Goal: Task Accomplishment & Management: Manage account settings

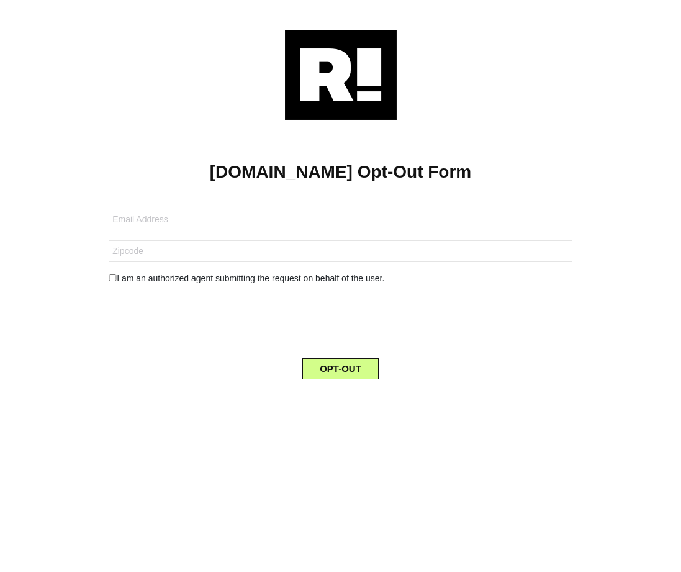
click at [352, 73] on img at bounding box center [341, 75] width 112 height 90
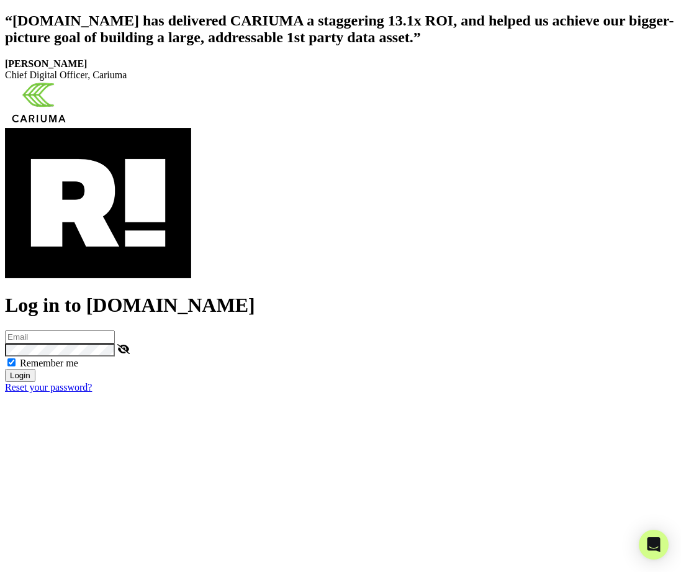
click at [47, 388] on link "Reset your password?" at bounding box center [48, 387] width 87 height 11
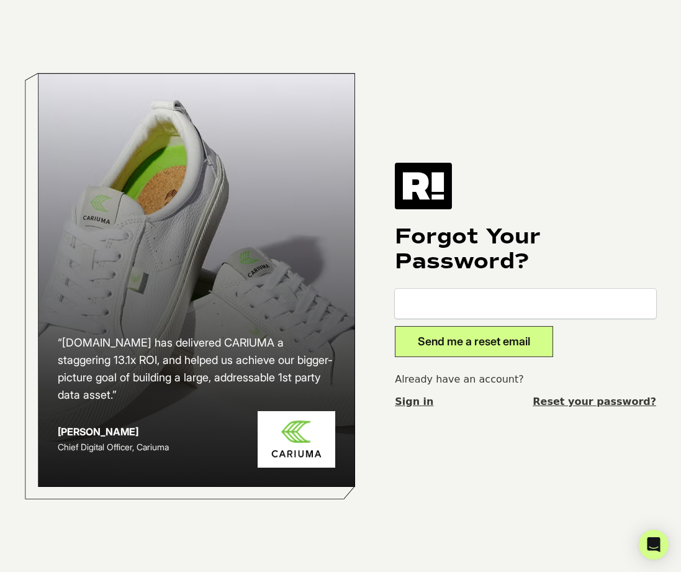
click at [420, 184] on img at bounding box center [423, 186] width 57 height 46
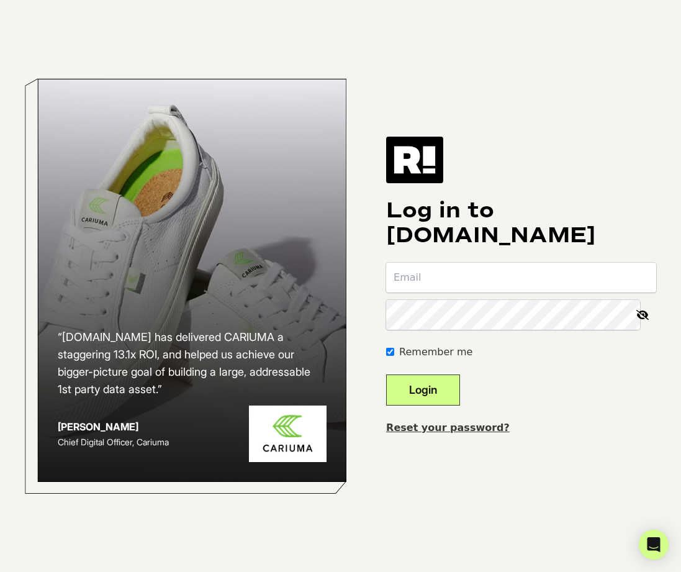
click at [423, 163] on img at bounding box center [414, 160] width 57 height 46
click at [432, 166] on img at bounding box center [414, 160] width 57 height 46
